Goal: Information Seeking & Learning: Check status

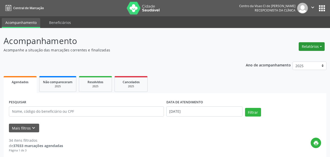
click at [300, 47] on button "Relatórios" at bounding box center [312, 46] width 26 height 9
click at [282, 60] on link "Agendamentos" at bounding box center [297, 57] width 55 height 7
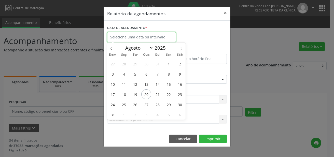
click at [139, 36] on input "text" at bounding box center [141, 37] width 69 height 10
click at [158, 95] on span "21" at bounding box center [157, 94] width 10 height 10
type input "21/08/2025"
click at [158, 95] on span "21" at bounding box center [157, 94] width 10 height 10
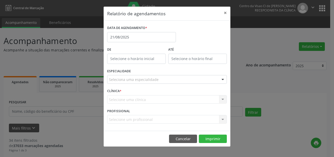
click at [182, 80] on div "Seleciona uma especialidade" at bounding box center [167, 79] width 120 height 9
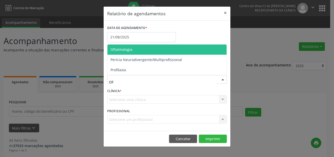
type input "OFT"
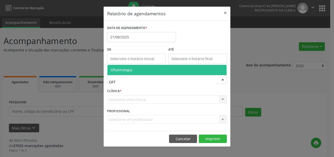
click at [135, 71] on span "Oftalmologia" at bounding box center [166, 70] width 119 height 10
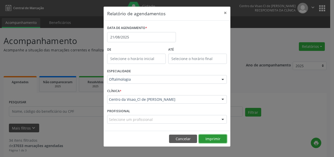
click at [213, 140] on button "Imprimir" at bounding box center [213, 139] width 28 height 9
click at [227, 11] on button "×" at bounding box center [225, 13] width 10 height 12
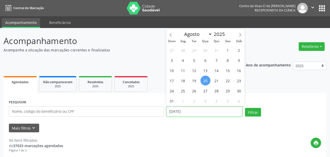
click at [184, 111] on input "[DATE]" at bounding box center [204, 111] width 76 height 10
click at [193, 83] on span "19" at bounding box center [194, 81] width 10 height 10
type input "[DATE]"
click at [193, 83] on span "19" at bounding box center [194, 81] width 10 height 10
select select "7"
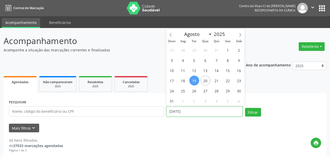
click at [183, 113] on input "[DATE]" at bounding box center [204, 111] width 76 height 10
click at [207, 80] on span "20" at bounding box center [205, 81] width 10 height 10
type input "[DATE]"
click at [207, 80] on span "20" at bounding box center [205, 81] width 10 height 10
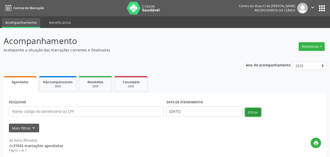
click at [254, 115] on button "Filtrar" at bounding box center [253, 112] width 16 height 9
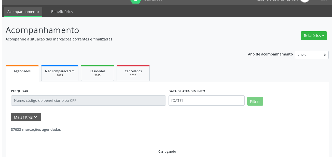
scroll to position [17, 0]
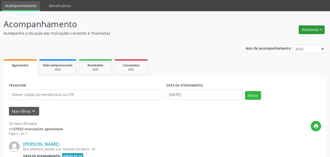
click at [315, 29] on button "Relatórios" at bounding box center [312, 29] width 26 height 9
click at [283, 41] on link "Agendamentos" at bounding box center [297, 40] width 55 height 7
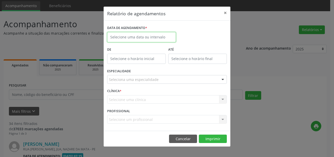
click at [129, 35] on input "text" at bounding box center [141, 37] width 69 height 10
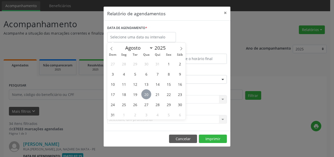
click at [149, 93] on span "20" at bounding box center [146, 94] width 10 height 10
type input "[DATE]"
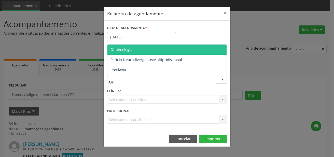
type input "OFT"
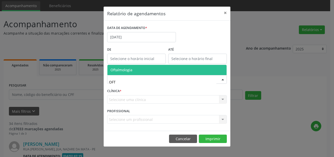
click at [131, 72] on span "Oftalmologia" at bounding box center [166, 70] width 119 height 10
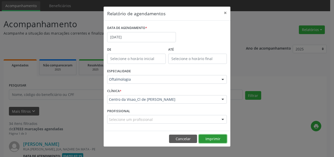
click at [214, 139] on button "Imprimir" at bounding box center [213, 139] width 28 height 9
